Goal: Information Seeking & Learning: Learn about a topic

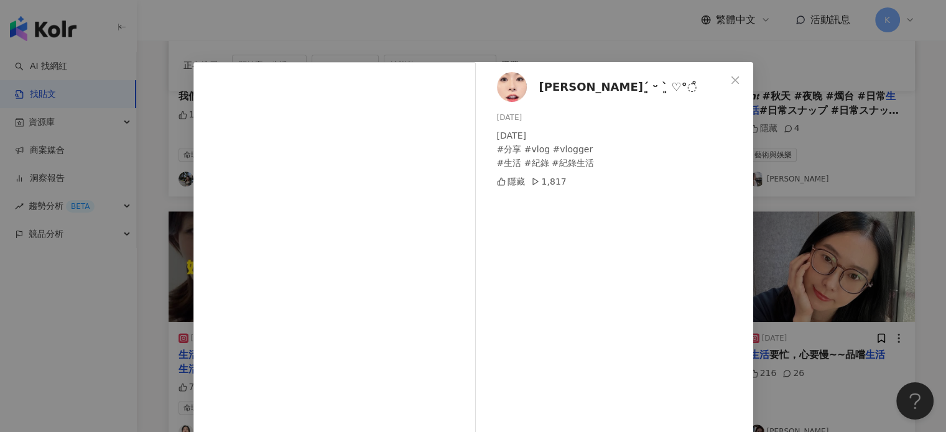
click at [734, 76] on icon "close" at bounding box center [735, 80] width 10 height 10
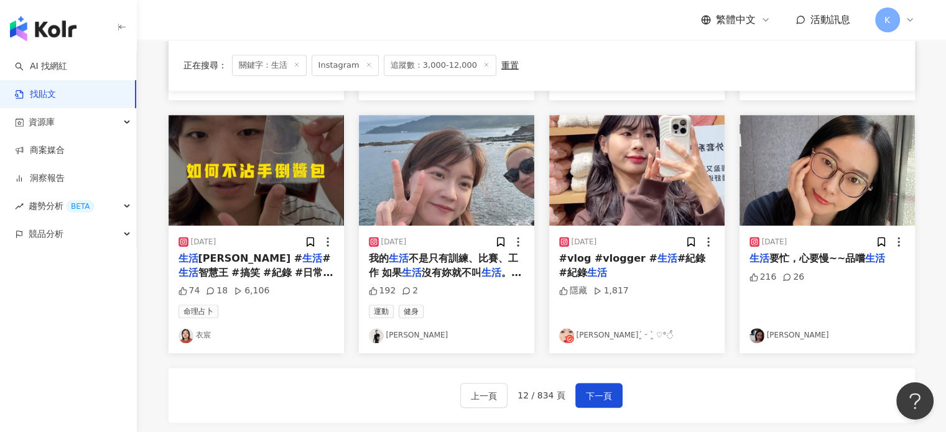
scroll to position [634, 0]
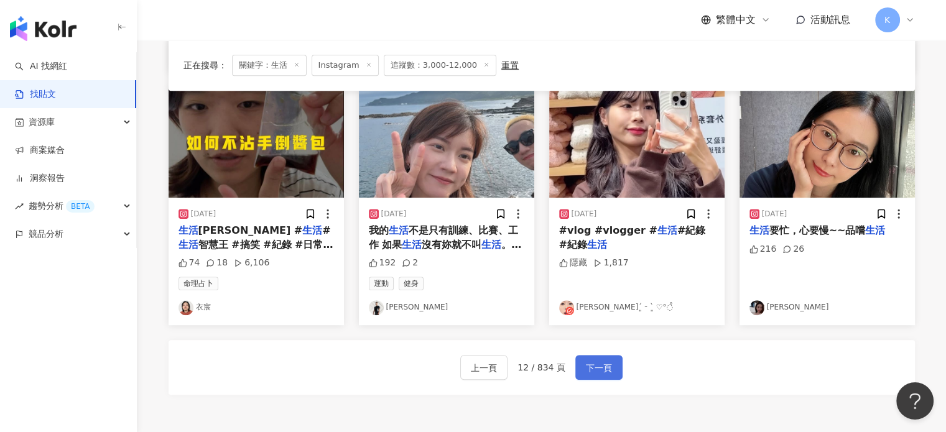
click at [604, 362] on span "下一頁" at bounding box center [599, 368] width 26 height 15
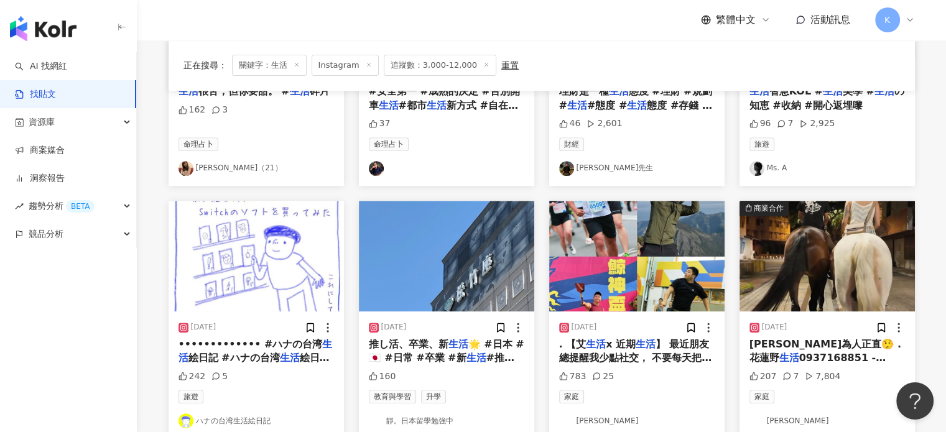
scroll to position [572, 0]
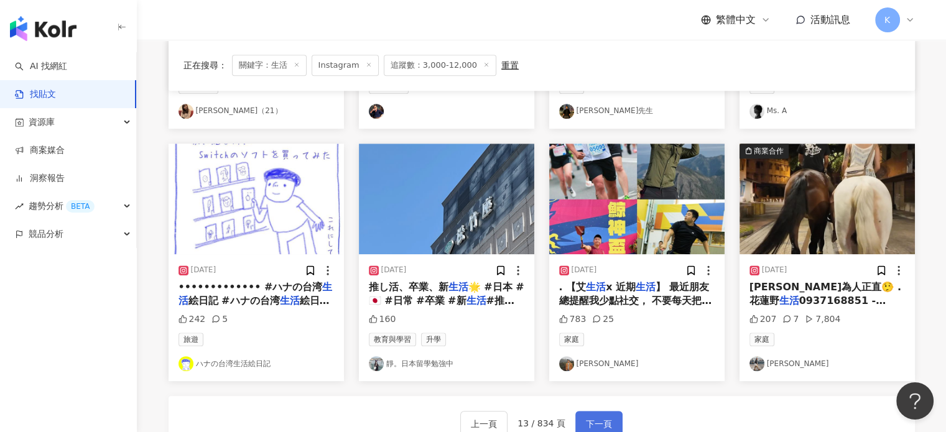
click at [607, 417] on span "下一頁" at bounding box center [599, 424] width 26 height 15
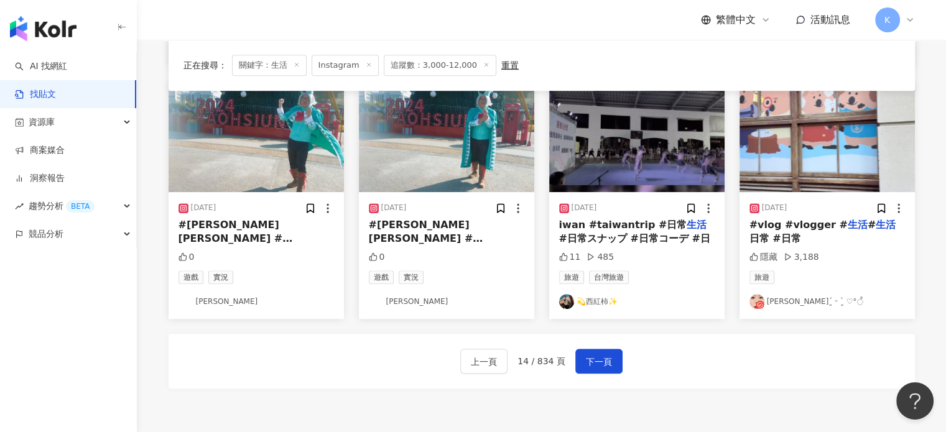
scroll to position [634, 0]
click at [591, 359] on span "下一頁" at bounding box center [599, 361] width 26 height 15
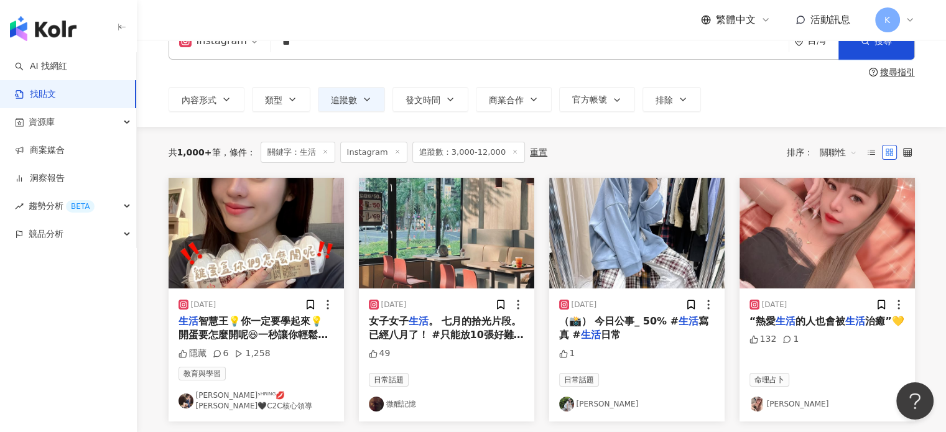
scroll to position [62, 0]
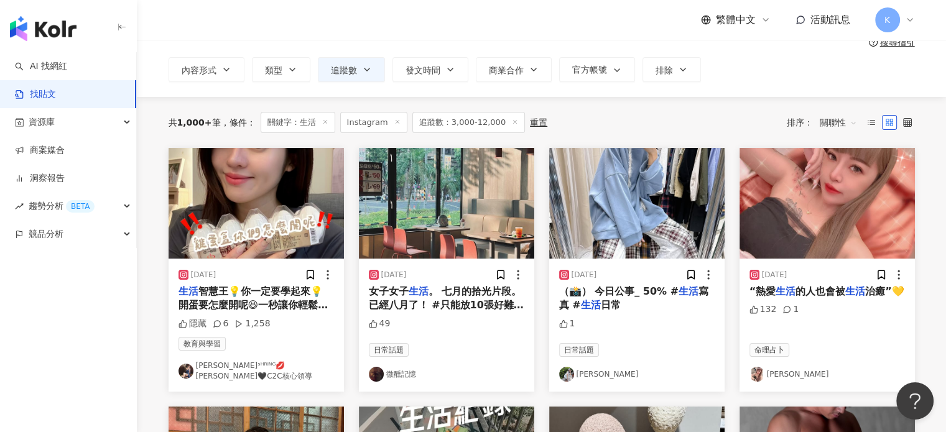
click at [302, 221] on img at bounding box center [255, 203] width 175 height 111
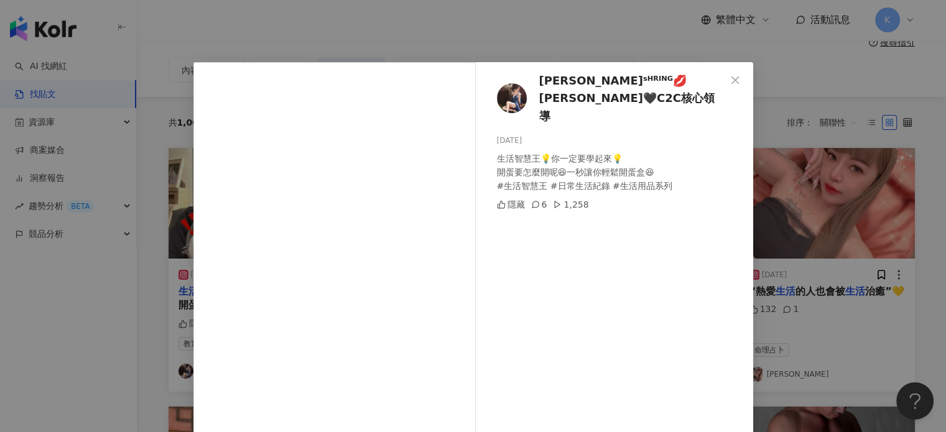
click at [803, 216] on div "[PERSON_NAME]ˢᴴᴿᴵᴺᴳ💋[PERSON_NAME]🖤C2C核心領導 [DATE] 生活智慧王💡你一定要學起來💡 開蛋要怎麼開呢😆一秒讓你輕鬆開…" at bounding box center [473, 216] width 946 height 432
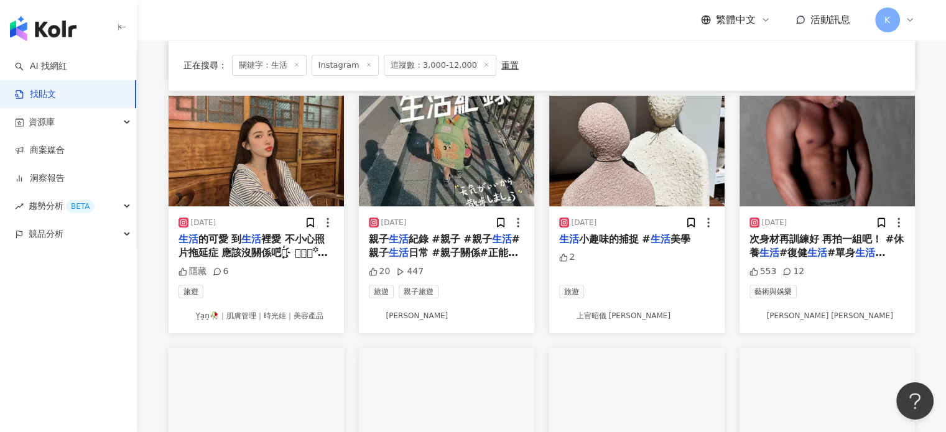
scroll to position [684, 0]
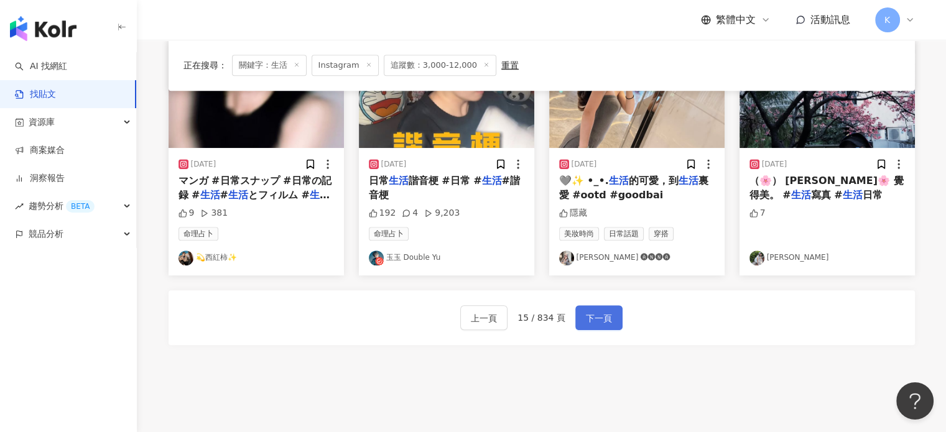
click at [600, 315] on span "下一頁" at bounding box center [599, 318] width 26 height 15
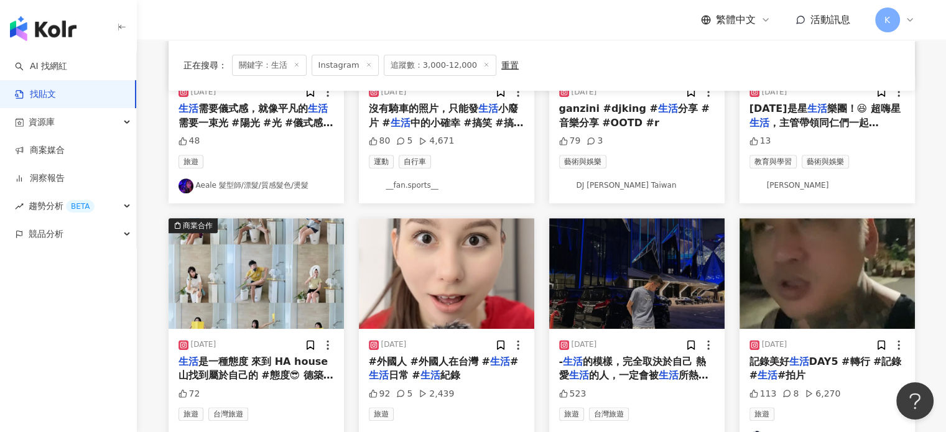
scroll to position [622, 0]
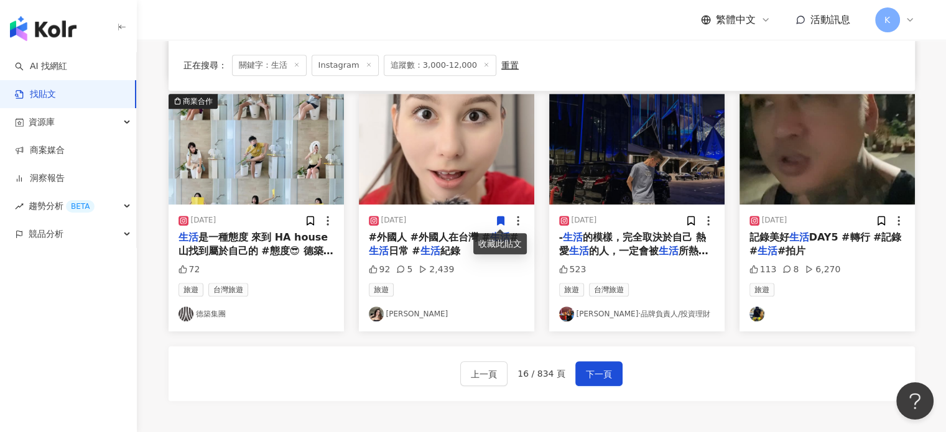
click at [470, 170] on img at bounding box center [446, 149] width 175 height 111
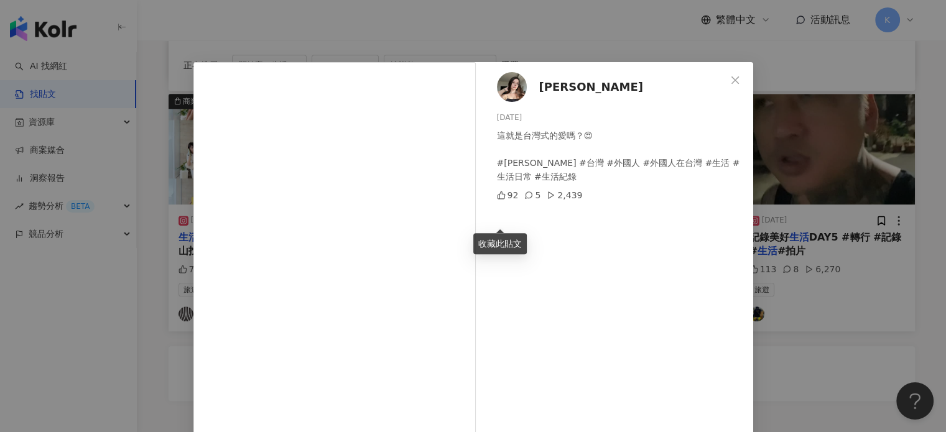
click at [861, 119] on div "李薛瑪 2024/11/8 這就是台灣式的愛嗎？😍 #薛瑪 #台灣 #外國人 #外國人在台灣 #生活 #生活日常 #生活紀錄 92 5 2,439 查看原始貼文" at bounding box center [473, 216] width 946 height 432
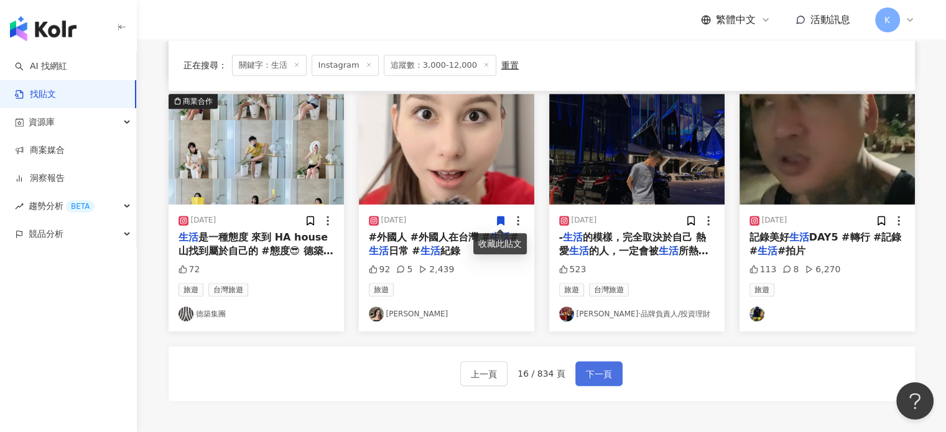
click at [594, 380] on button "下一頁" at bounding box center [598, 373] width 47 height 25
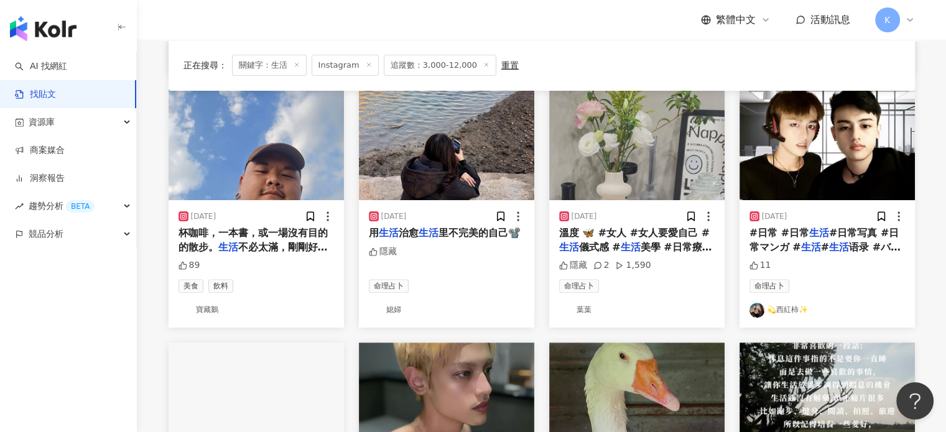
scroll to position [746, 0]
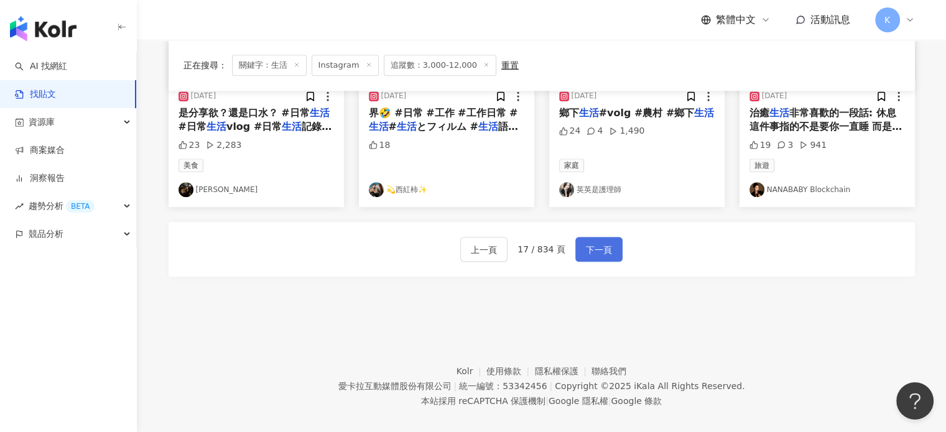
click at [594, 246] on span "下一頁" at bounding box center [599, 249] width 26 height 15
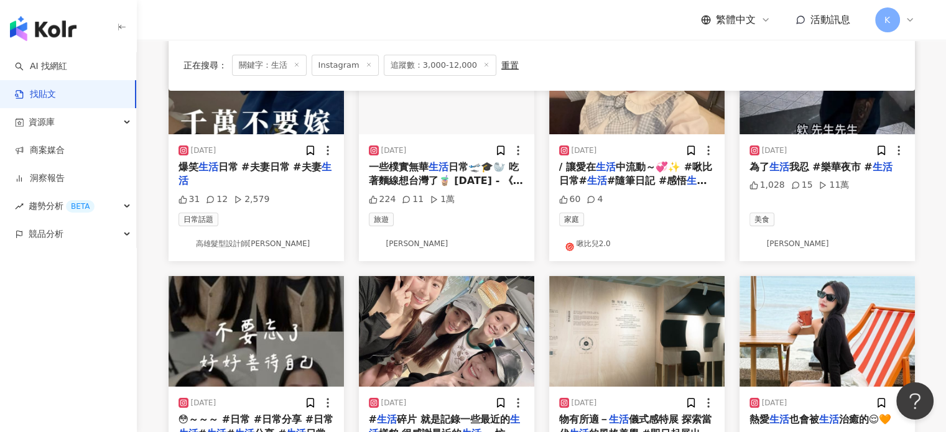
scroll to position [62, 0]
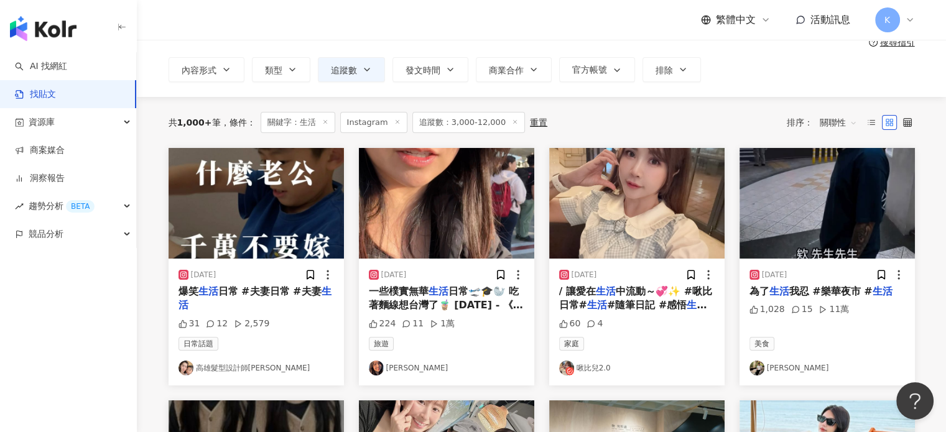
click at [435, 231] on img at bounding box center [446, 203] width 175 height 111
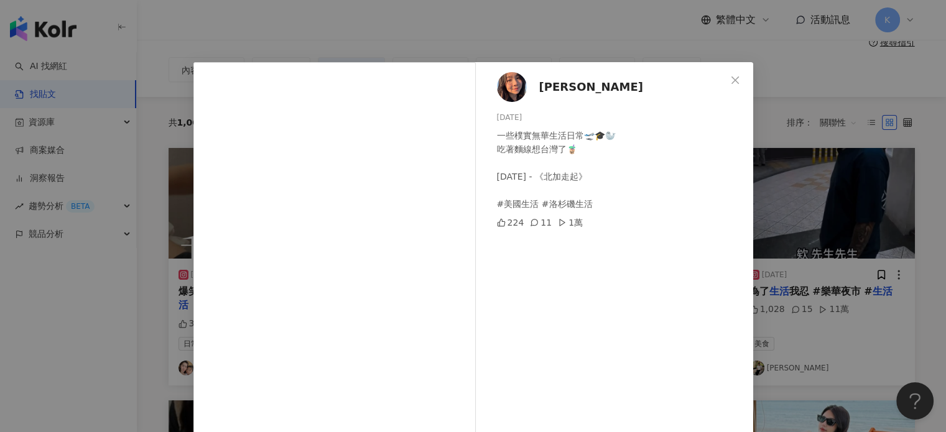
click at [800, 113] on div "蔡雨洛梨 Erica 🥑 2025/6/8 一些樸實無華生活日常🛫🎓🦭 吃著麵線想台灣了🧋 2025.05.15 - 《北加走起》 #美國生活 #洛杉磯生活 …" at bounding box center [473, 216] width 946 height 432
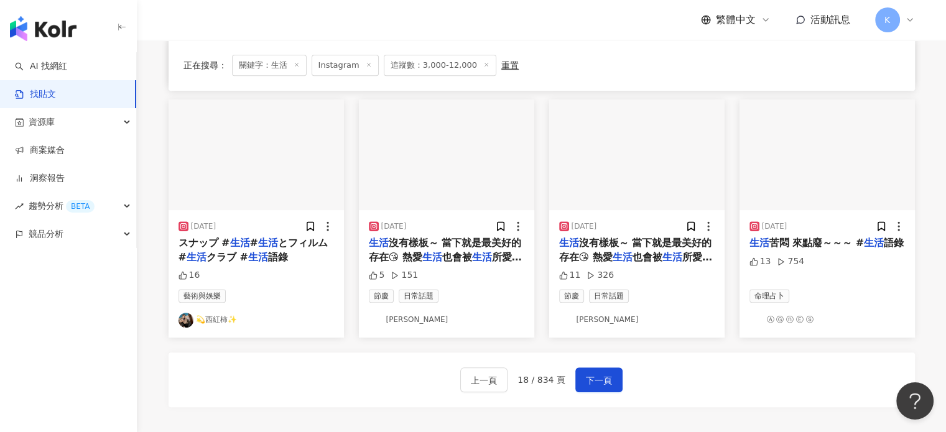
scroll to position [758, 0]
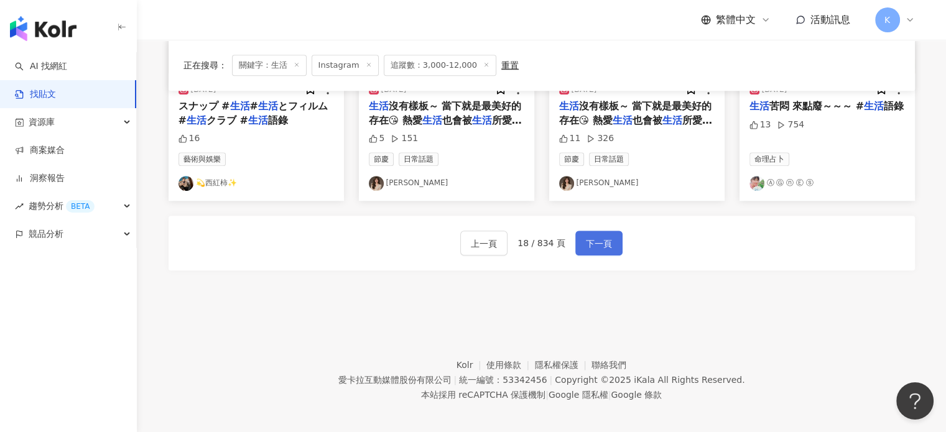
click at [586, 236] on span "下一頁" at bounding box center [599, 243] width 26 height 15
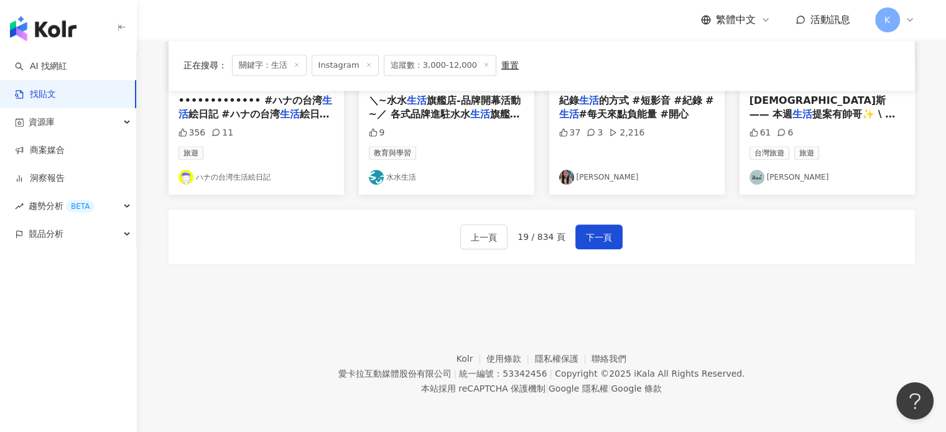
click at [592, 222] on div "上一頁 19 / 834 頁 下一頁" at bounding box center [541, 236] width 746 height 55
click at [594, 230] on span "下一頁" at bounding box center [599, 237] width 26 height 15
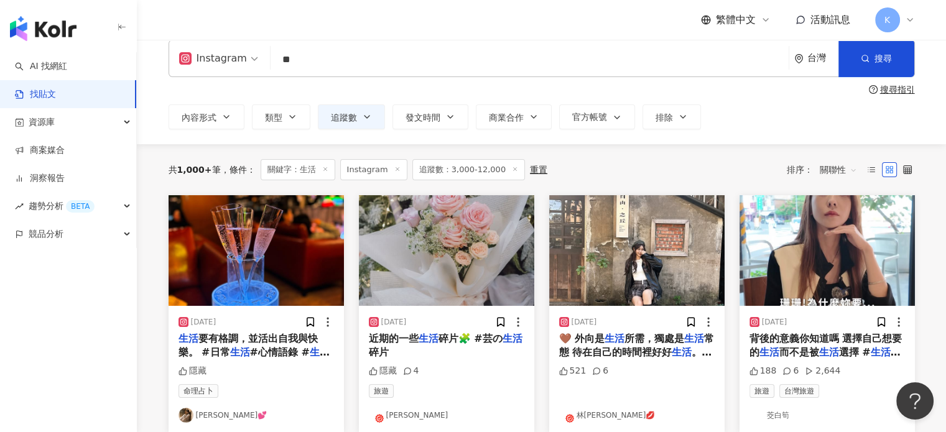
scroll to position [12, 0]
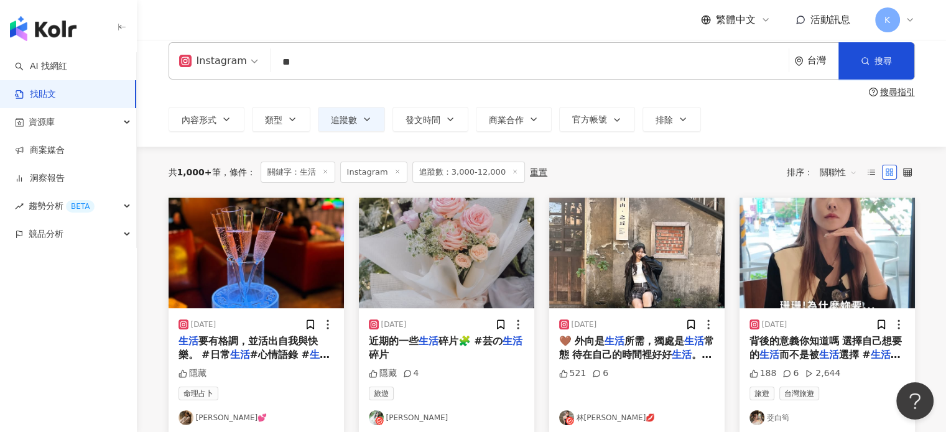
click at [606, 285] on img at bounding box center [636, 253] width 175 height 111
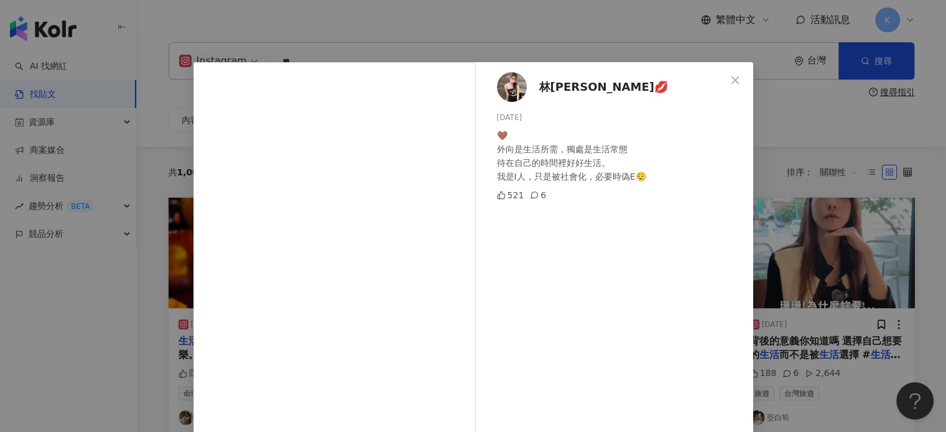
click at [795, 246] on div "林林ㄦ💋 2024/12/3 🤎 外向是生活所需，獨處是生活常態 待在自己的時間裡好好生活。 我是I人，只是被社會化，必要時偽E😮‍💨 521 6 查看原始貼文" at bounding box center [473, 216] width 946 height 432
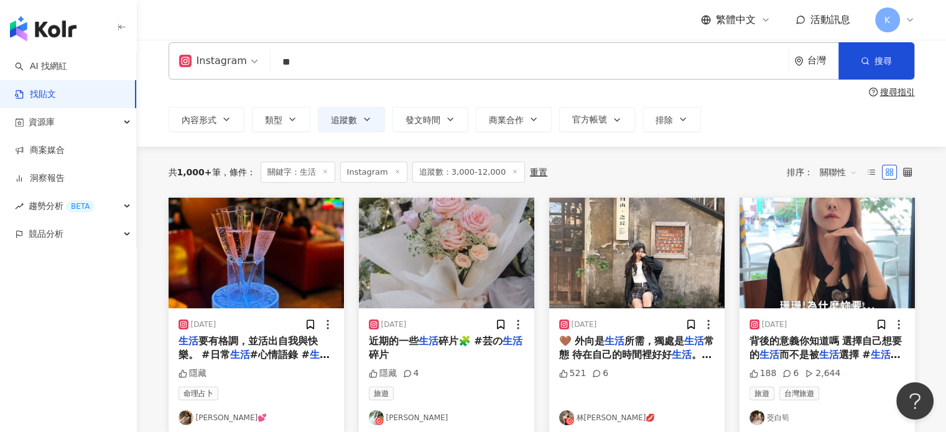
click at [795, 246] on img at bounding box center [826, 253] width 175 height 111
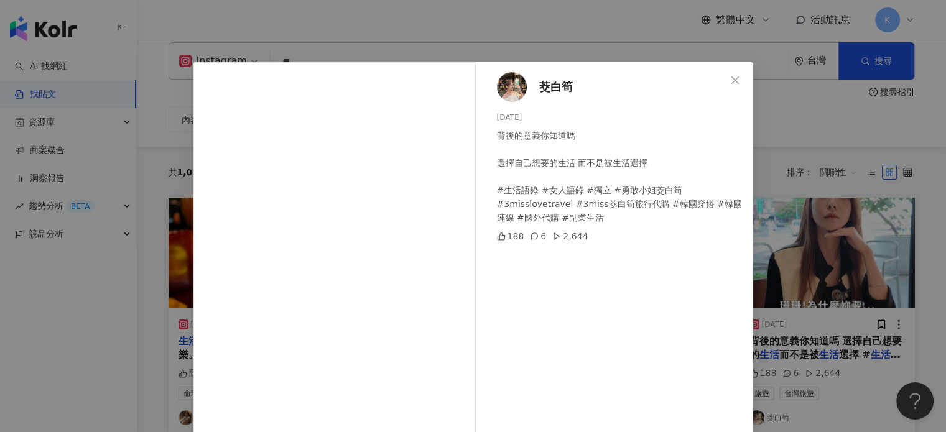
click at [840, 146] on div "茭白筍 2024/12/9 背後的意義你知道嗎 選擇自己想要的生活 而不是被生活選擇 #生活語錄 #女人語錄 #獨立 #勇敢小姐茭白筍 #3misslovet…" at bounding box center [473, 216] width 946 height 432
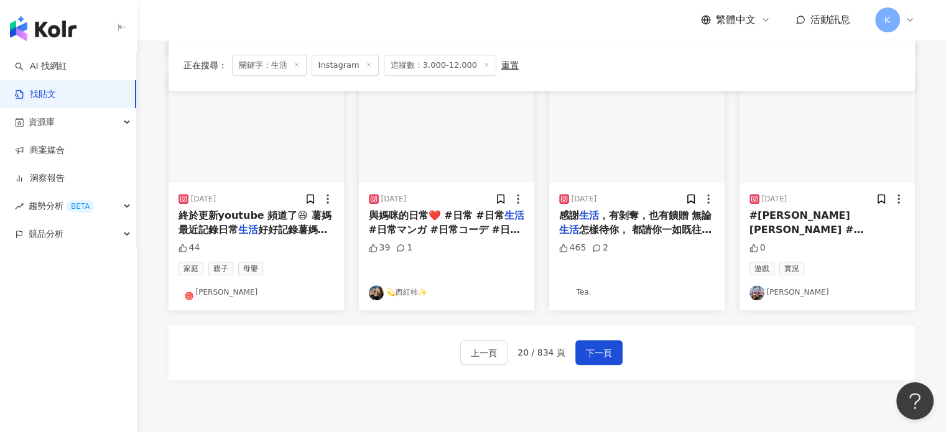
scroll to position [758, 0]
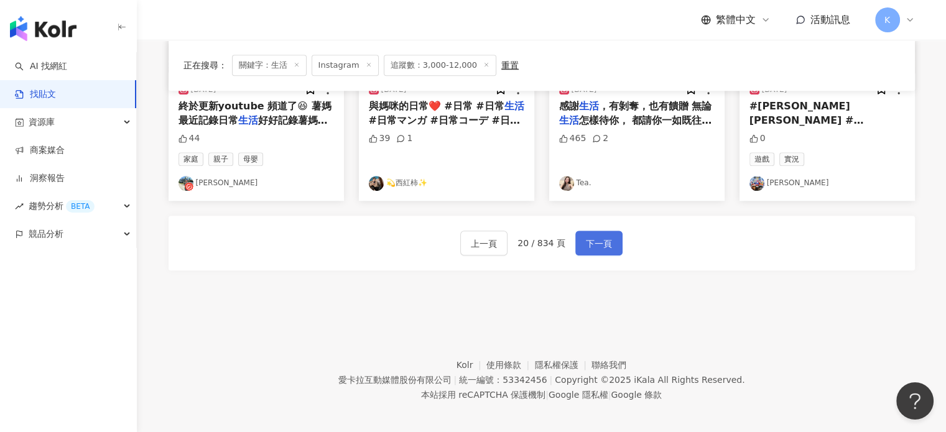
click at [607, 237] on span "下一頁" at bounding box center [599, 243] width 26 height 15
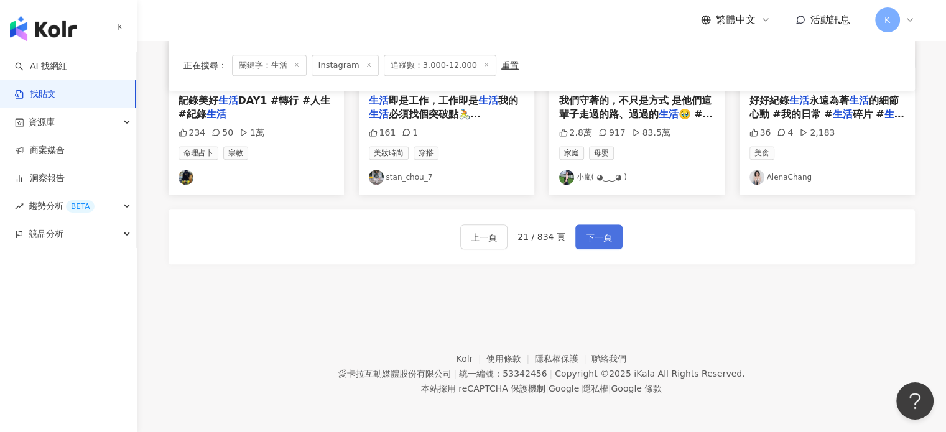
click at [607, 233] on span "下一頁" at bounding box center [599, 237] width 26 height 15
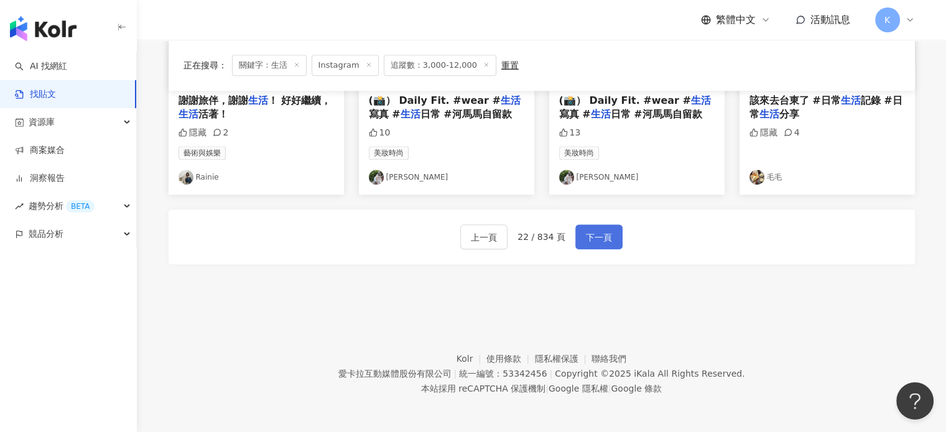
click at [598, 226] on button "下一頁" at bounding box center [598, 236] width 47 height 25
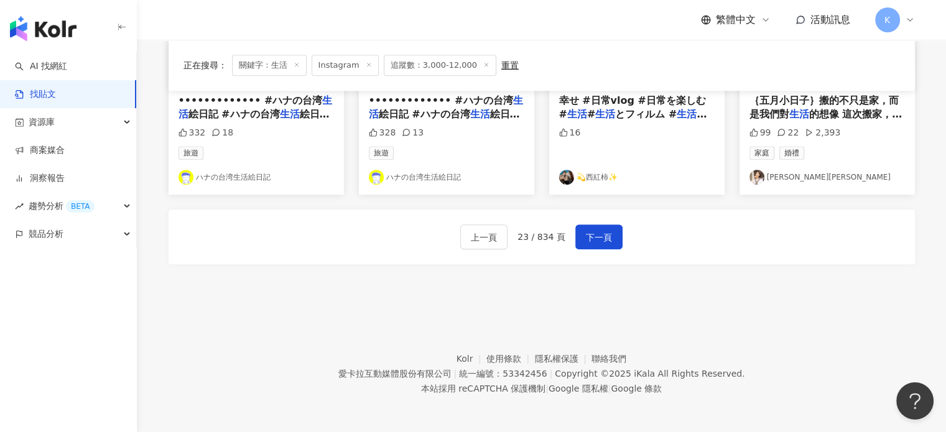
click at [599, 221] on div "上一頁 23 / 834 頁 下一頁" at bounding box center [541, 236] width 746 height 55
click at [599, 226] on button "下一頁" at bounding box center [598, 236] width 47 height 25
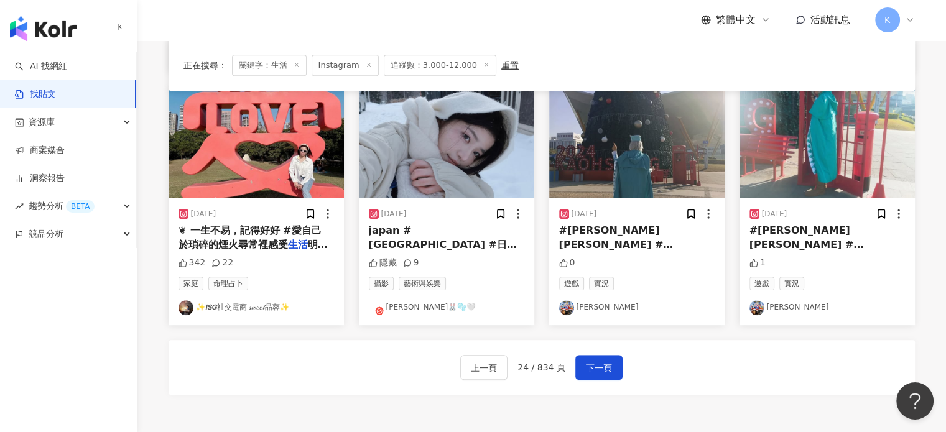
scroll to position [634, 0]
click at [536, 144] on div "2025/1/22 japan #hokkaido #日本 生活 #海外 生活 #日本旅遊 #旅 #雪 隱藏 9 攝影 藝術與娛樂 Dara 允🐰🫧🤍" at bounding box center [446, 205] width 190 height 237
click at [507, 144] on img at bounding box center [446, 142] width 175 height 111
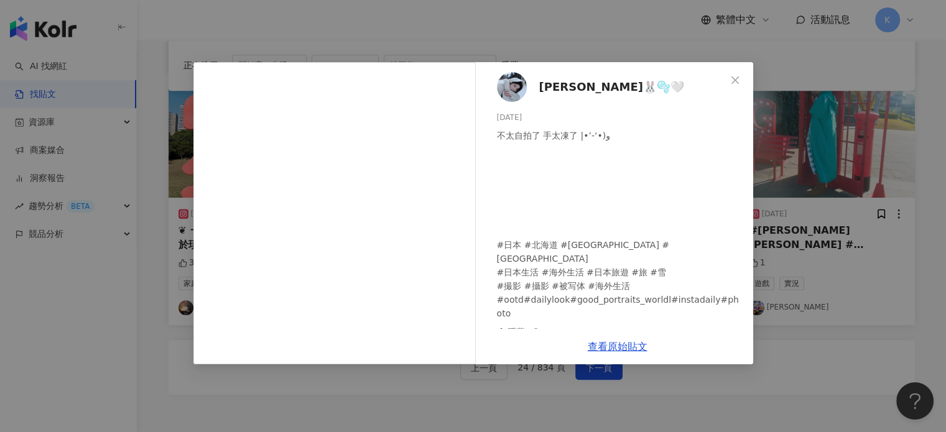
click at [788, 136] on div "Dara 允🐰🫧🤍 2025/1/22 不太自拍了 手太凍了 ‎|•’-‘•)و #日本 #北海道 #japan #hokkaido #日本生活 #海外生活 …" at bounding box center [473, 216] width 946 height 432
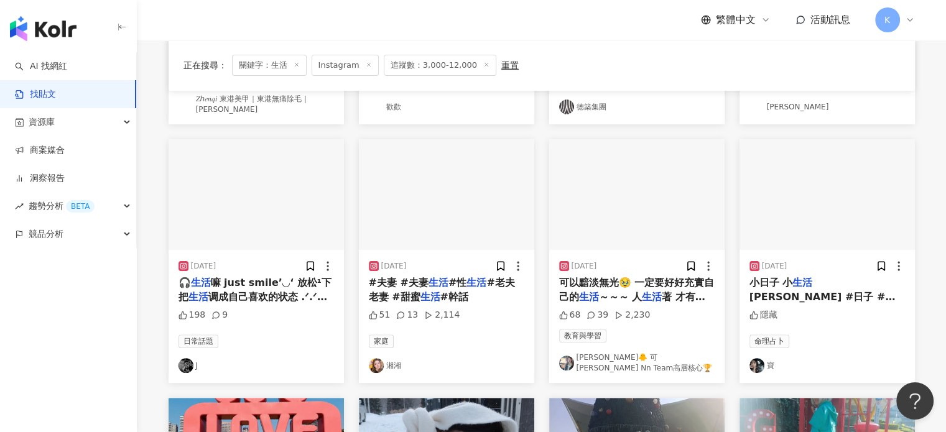
scroll to position [0, 0]
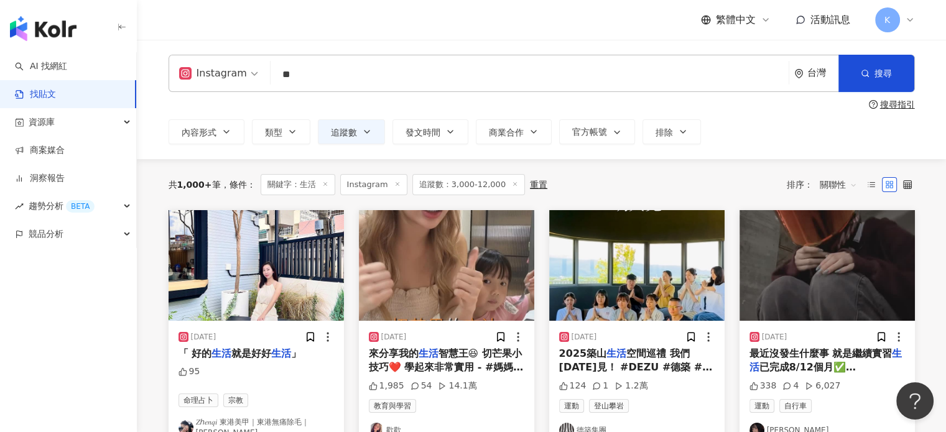
click at [431, 271] on img at bounding box center [446, 265] width 175 height 111
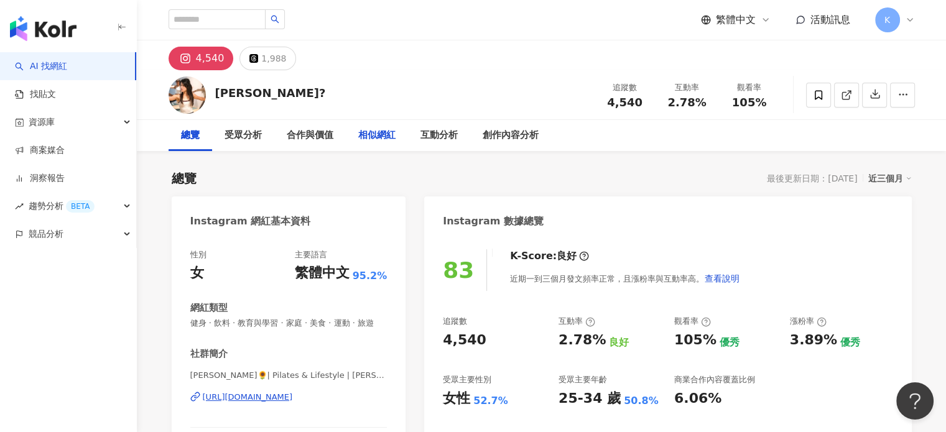
click at [375, 141] on div "相似網紅" at bounding box center [376, 135] width 37 height 15
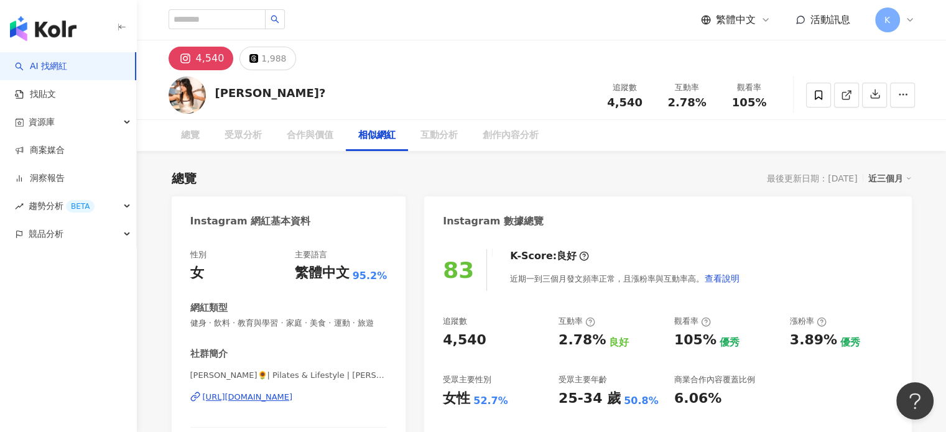
scroll to position [1995, 0]
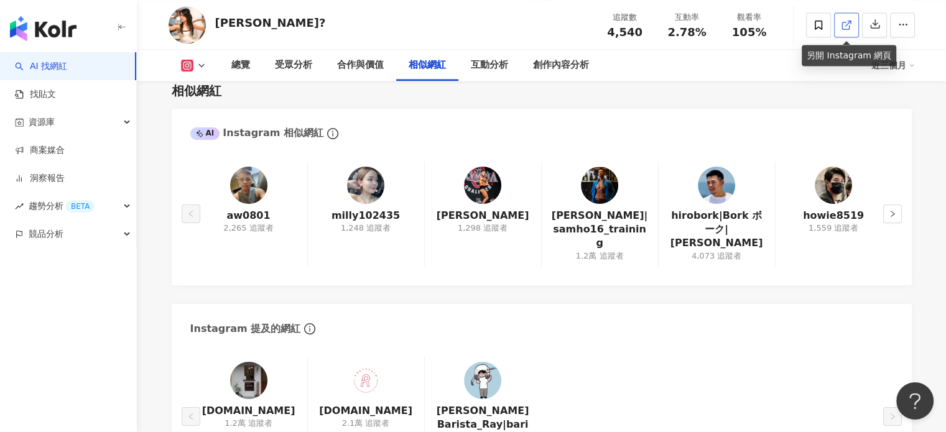
click at [845, 24] on line at bounding box center [847, 23] width 5 height 5
